Goal: Find specific page/section: Find specific page/section

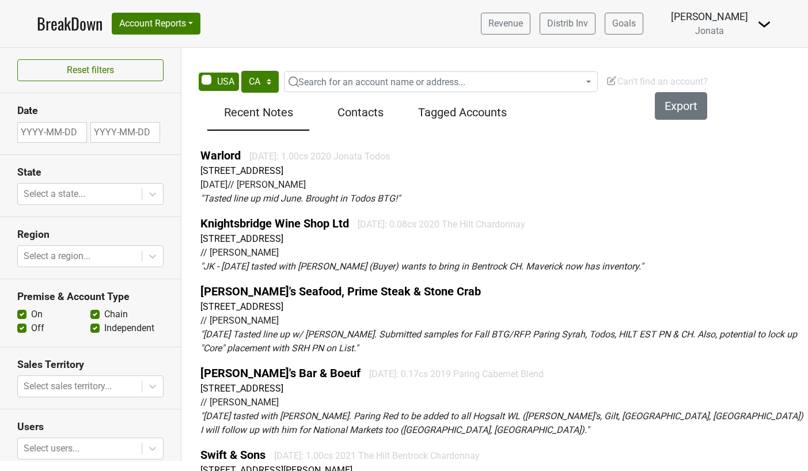
select select "CA"
click at [595, 31] on link "Distrib Inv" at bounding box center [568, 24] width 56 height 22
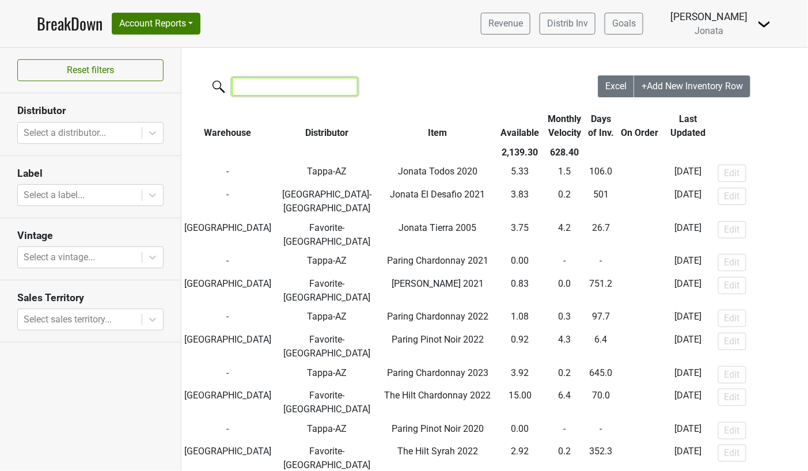
click at [251, 85] on input "search" at bounding box center [295, 87] width 126 height 18
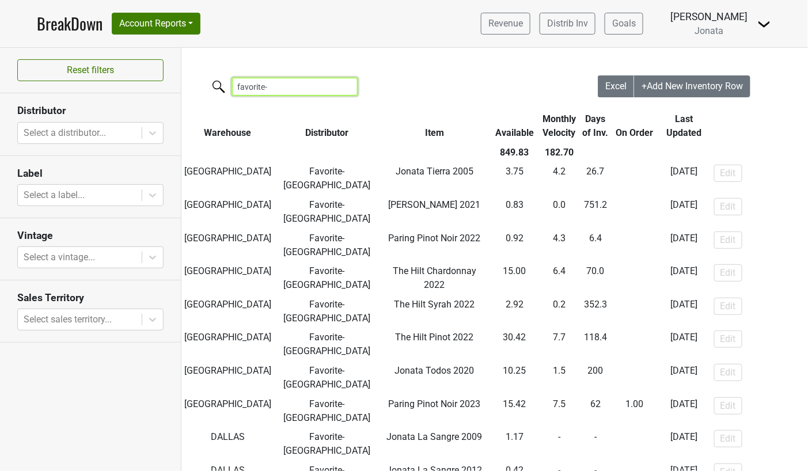
type input "favorite-"
